Goal: Navigation & Orientation: Find specific page/section

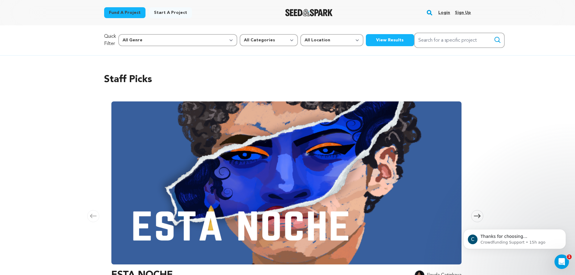
click at [446, 11] on link "Login" at bounding box center [444, 13] width 12 height 10
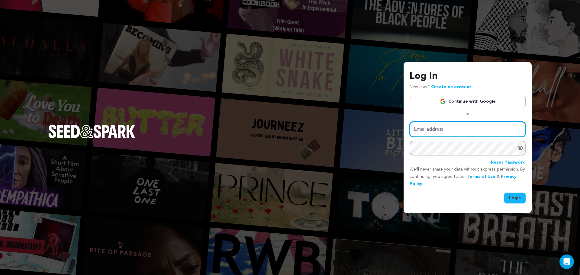
click at [452, 128] on input "Email address" at bounding box center [467, 129] width 116 height 15
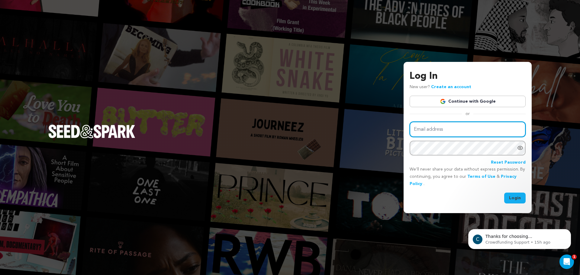
type input "bdobrenz@asu.edu"
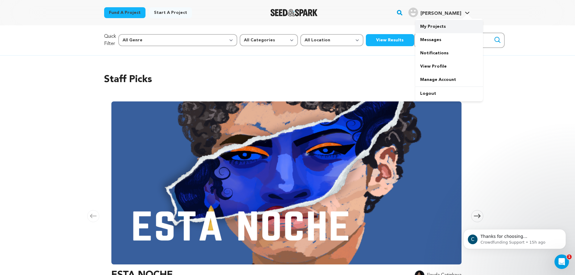
click at [434, 31] on link "My Projects" at bounding box center [449, 26] width 68 height 13
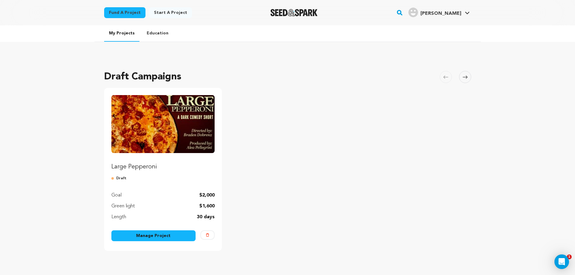
click at [200, 133] on img "Fund Large Pepperoni" at bounding box center [163, 124] width 104 height 58
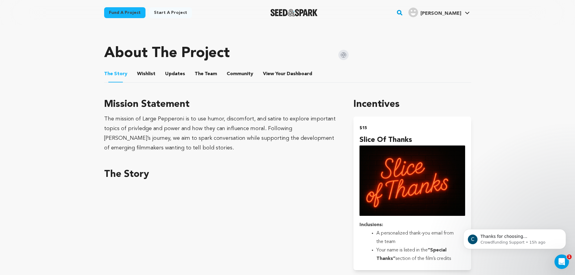
scroll to position [181, 0]
